Goal: Check status: Check status

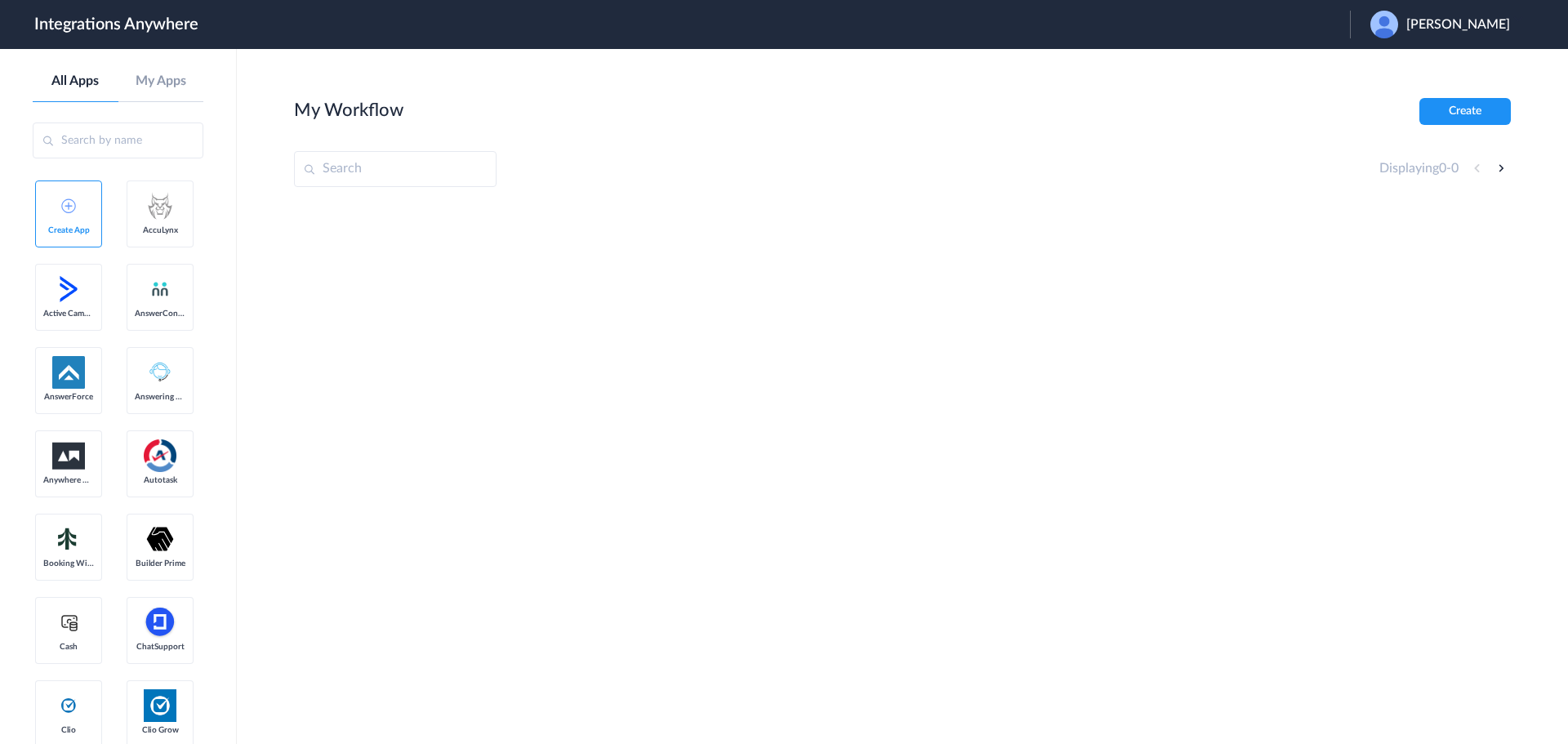
click at [1459, 20] on span "Dana Kessler" at bounding box center [1458, 25] width 104 height 15
click at [1396, 64] on link "Logout" at bounding box center [1379, 65] width 34 height 11
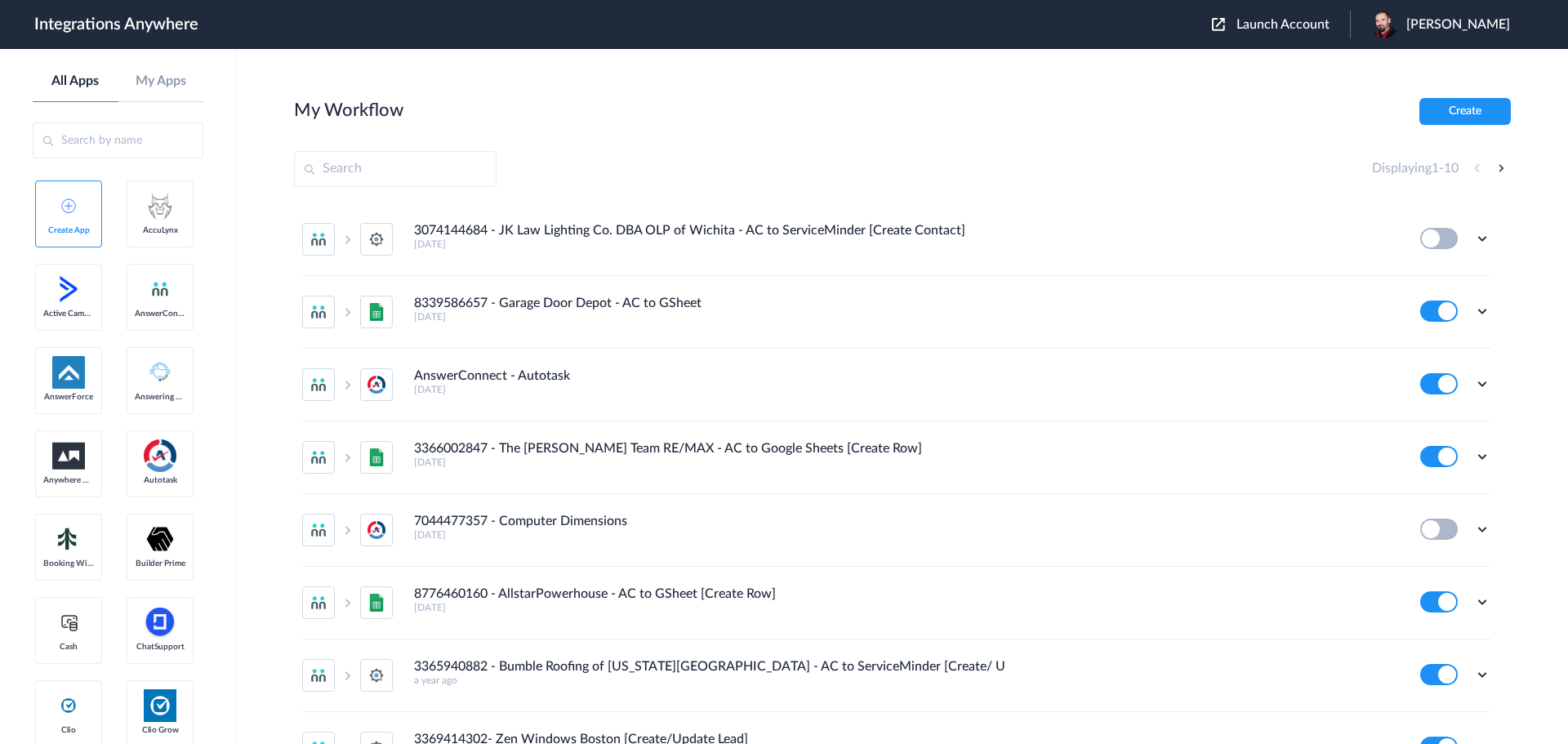
click at [1322, 25] on span "Launch Account" at bounding box center [1283, 24] width 93 height 13
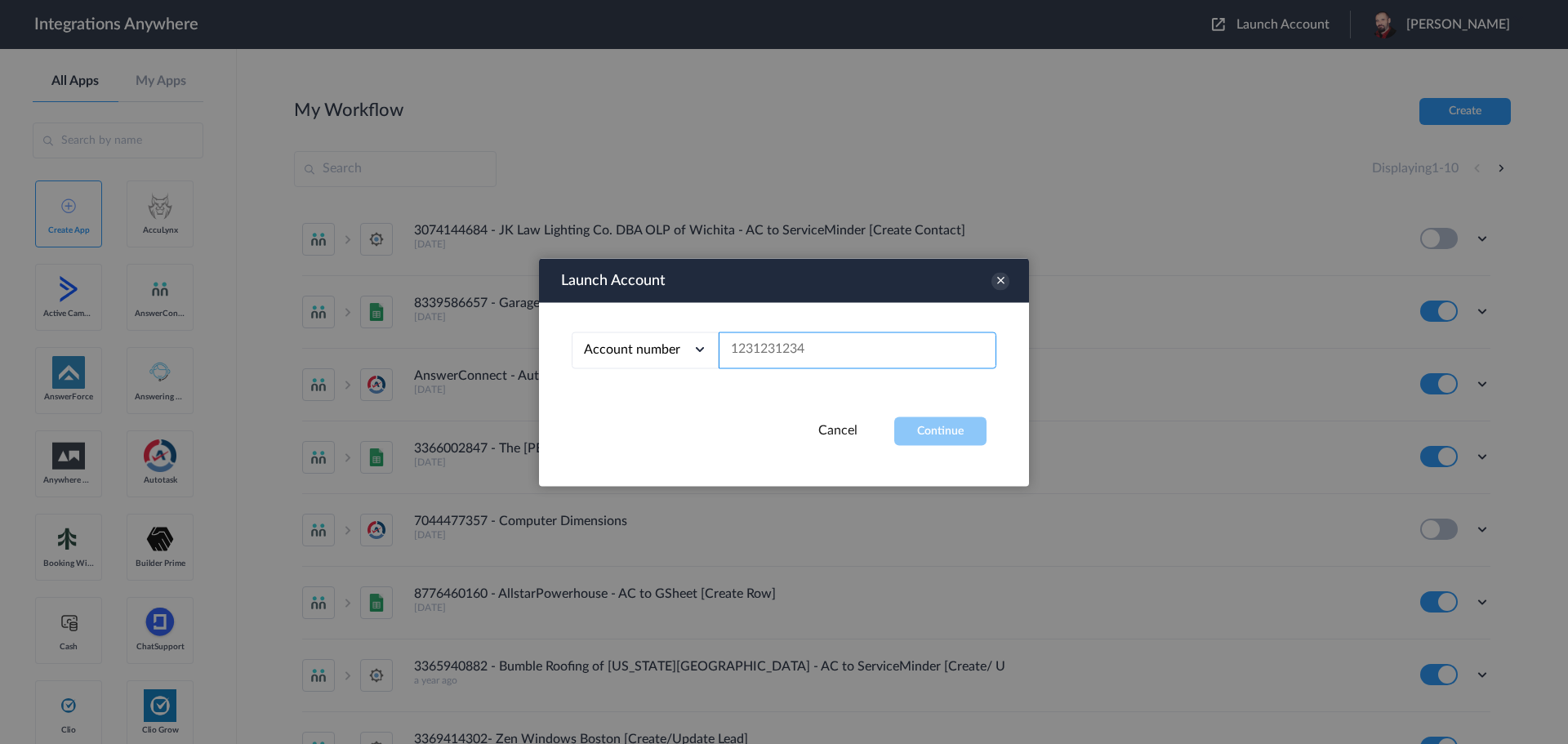
paste input "7043269749"
type input "7043269749"
click at [926, 433] on button "Continue" at bounding box center [939, 430] width 92 height 28
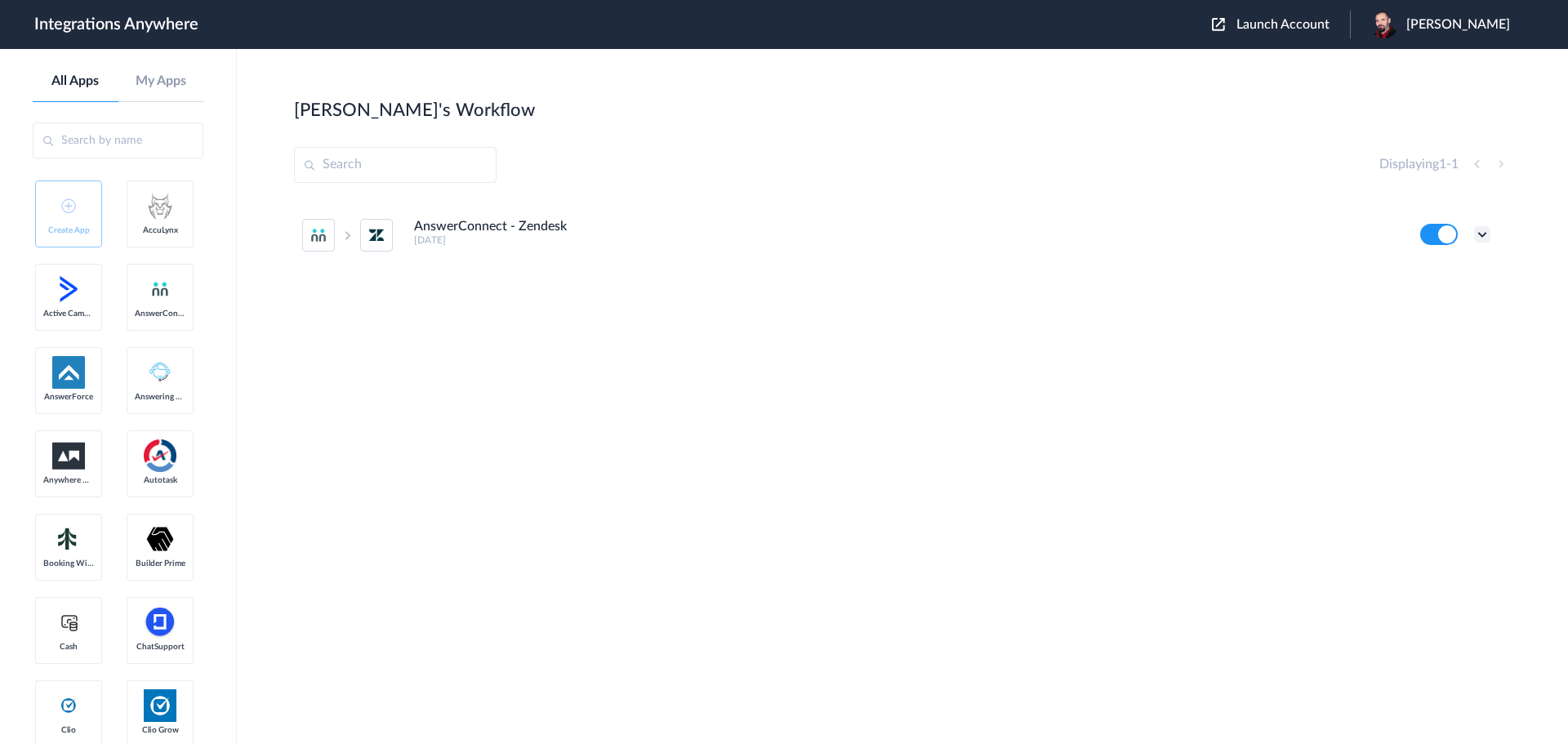
click at [1485, 237] on icon at bounding box center [1482, 234] width 16 height 16
click at [1439, 304] on link "Task history" at bounding box center [1435, 302] width 78 height 11
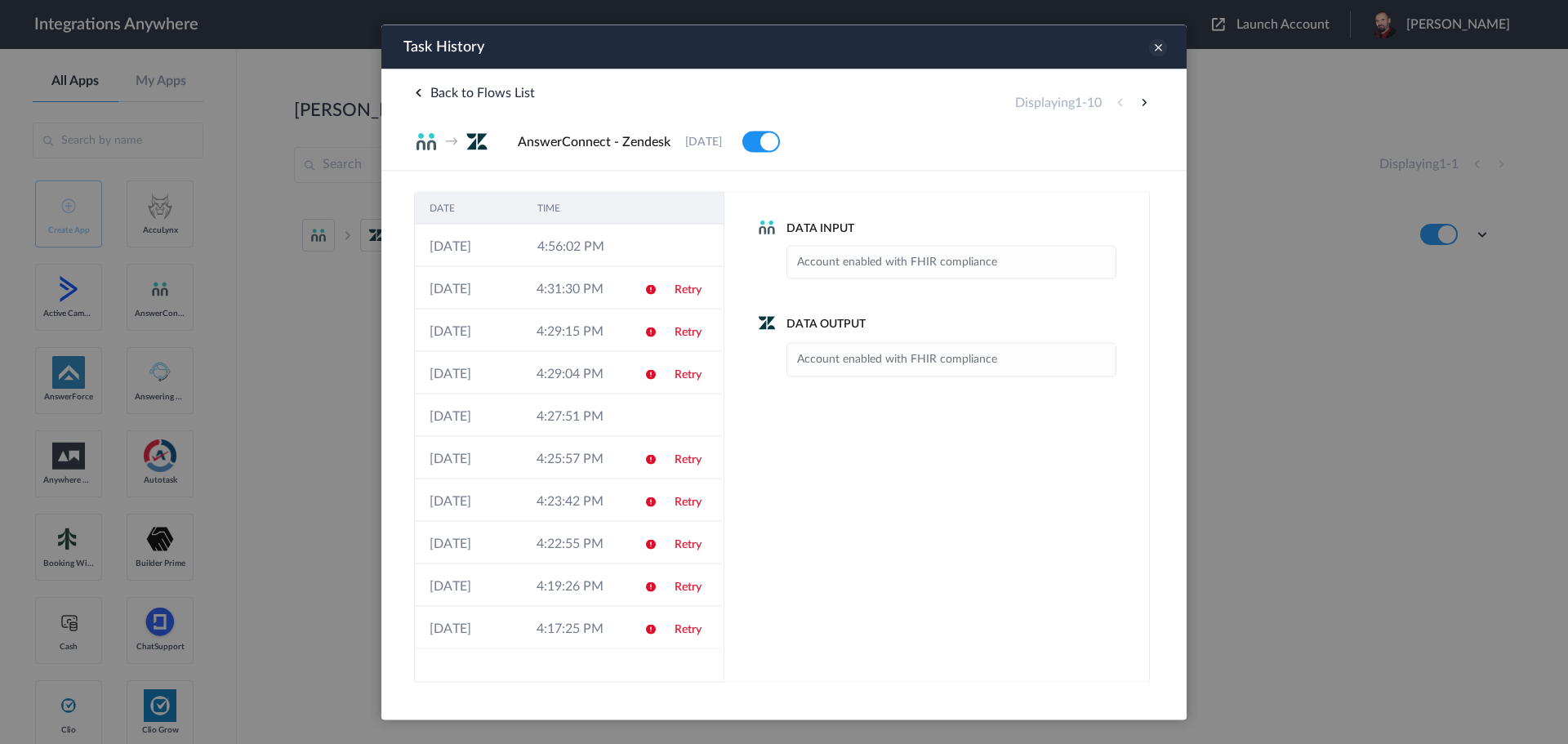
click at [1164, 51] on icon at bounding box center [1158, 47] width 18 height 18
